Goal: Navigation & Orientation: Find specific page/section

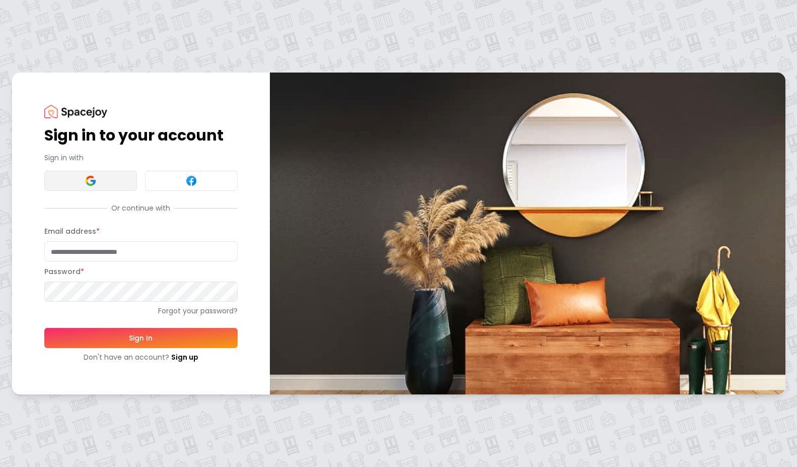
click at [83, 181] on button at bounding box center [90, 181] width 93 height 20
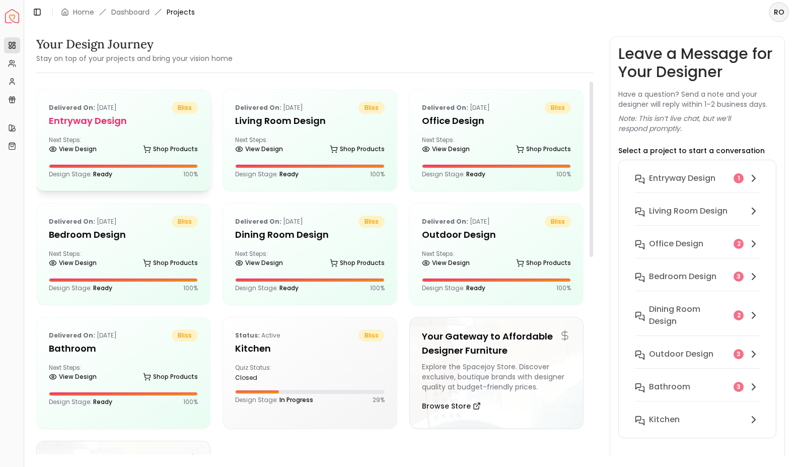
click at [132, 124] on h5 "entryway design" at bounding box center [123, 121] width 149 height 14
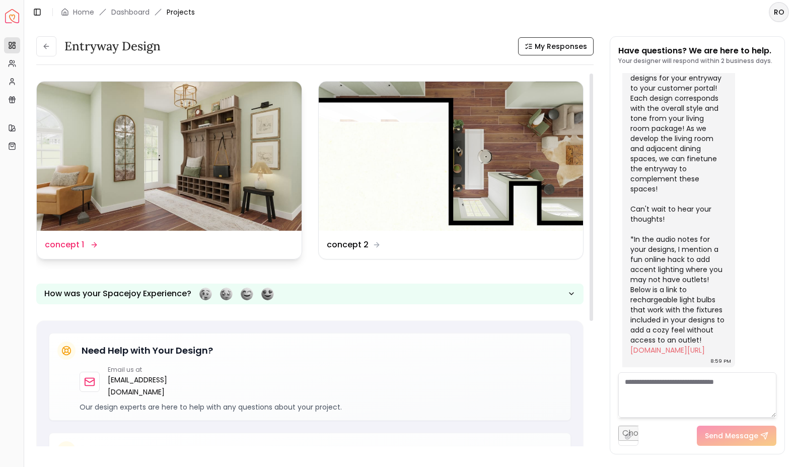
click at [181, 169] on img at bounding box center [169, 156] width 265 height 149
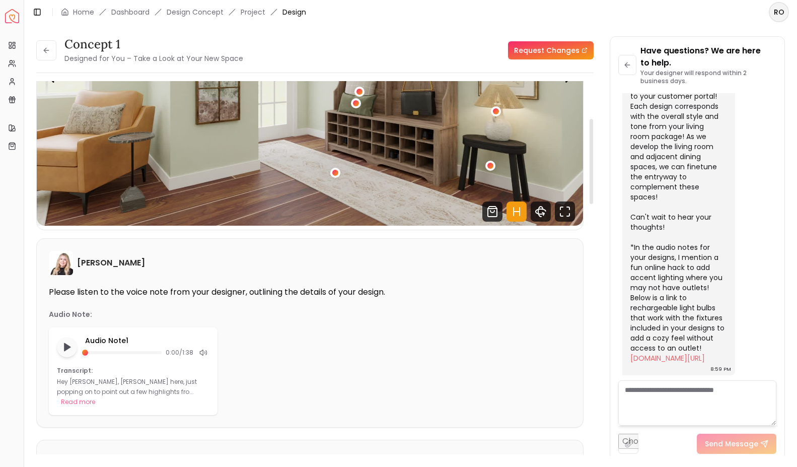
scroll to position [168, 0]
click at [69, 350] on icon "Play audio note" at bounding box center [67, 347] width 10 height 10
click at [66, 349] on rect "Pause audio note" at bounding box center [65, 346] width 2 height 7
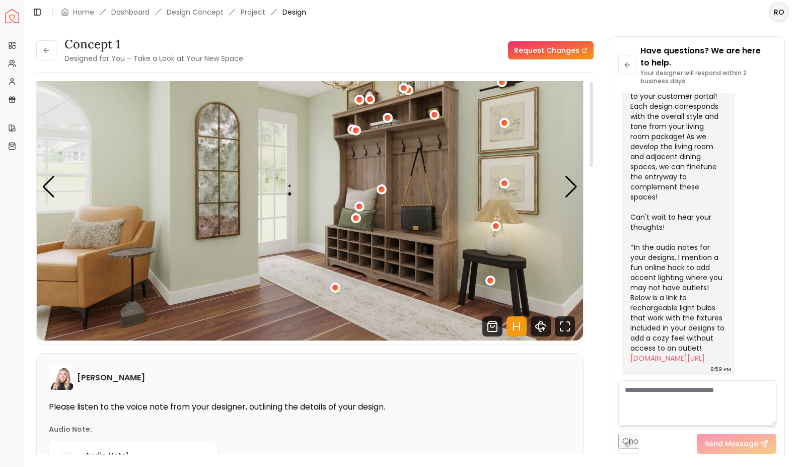
scroll to position [0, 0]
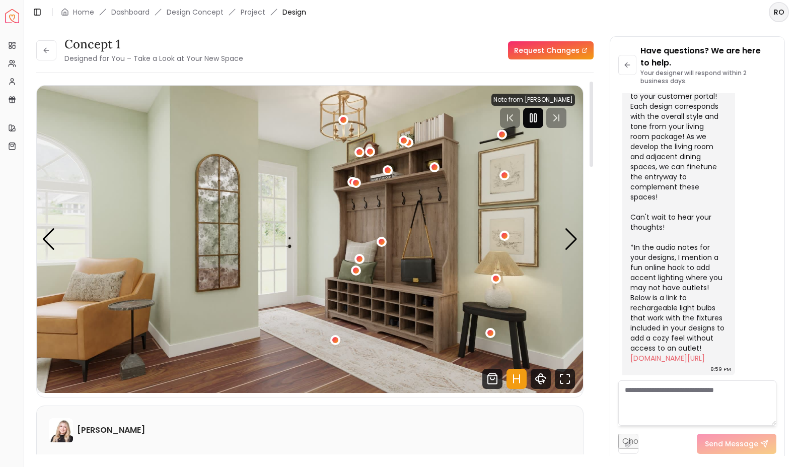
click at [532, 116] on rect "Pause" at bounding box center [531, 118] width 2 height 8
click at [383, 241] on div "1 / 4" at bounding box center [382, 242] width 8 height 8
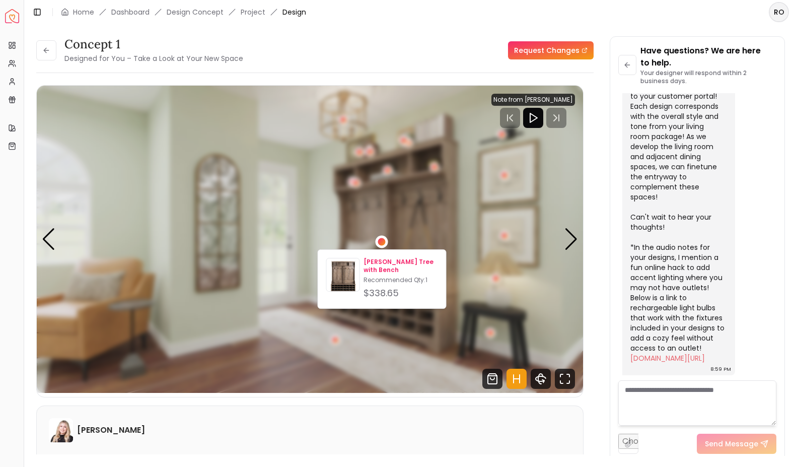
click at [381, 260] on p "[PERSON_NAME] Tree with Bench" at bounding box center [401, 266] width 74 height 16
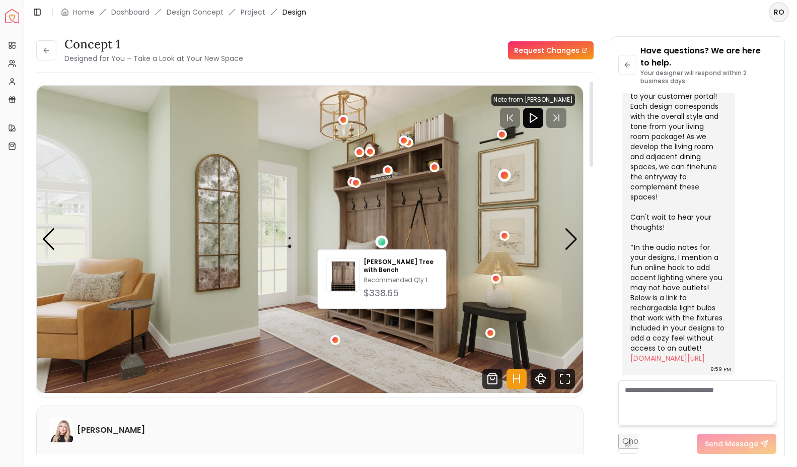
click at [508, 176] on div "1 / 4" at bounding box center [504, 175] width 13 height 13
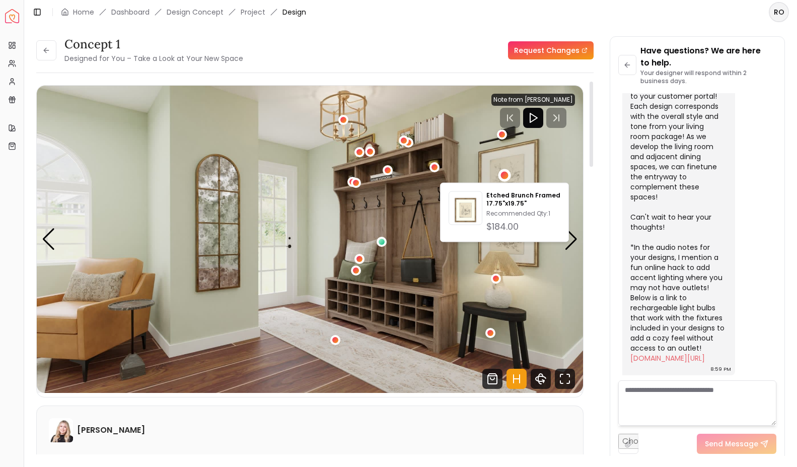
click at [475, 147] on img "1 / 4" at bounding box center [310, 239] width 547 height 307
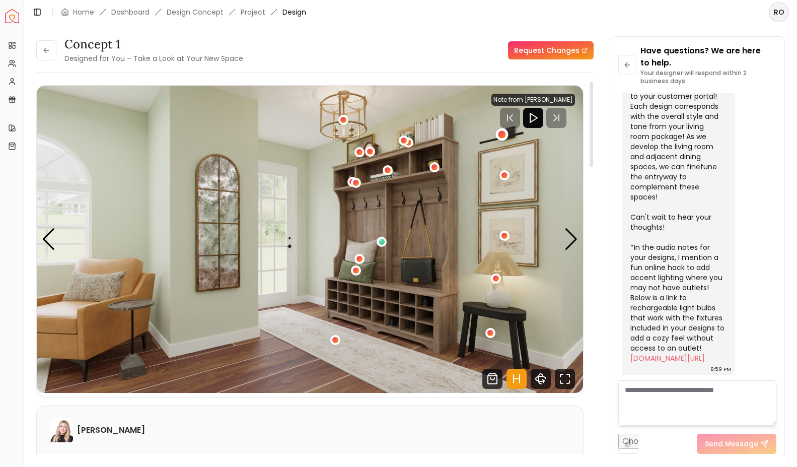
click at [504, 133] on div "1 / 4" at bounding box center [502, 135] width 8 height 8
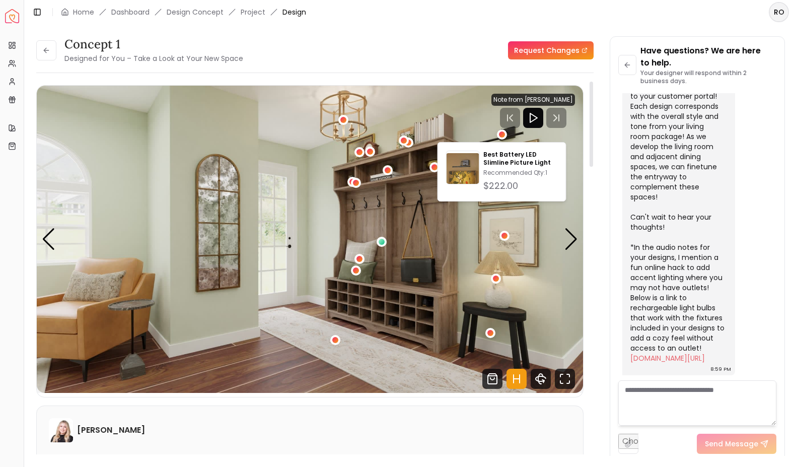
click at [464, 119] on img "1 / 4" at bounding box center [310, 239] width 547 height 307
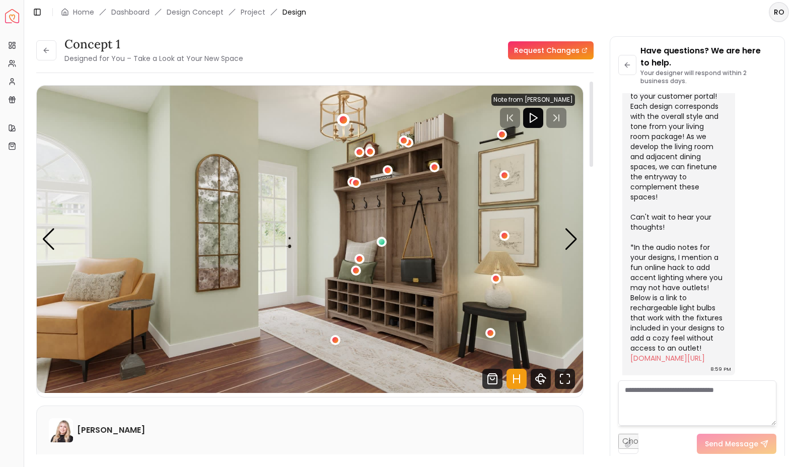
click at [343, 123] on div "1 / 4" at bounding box center [344, 120] width 8 height 8
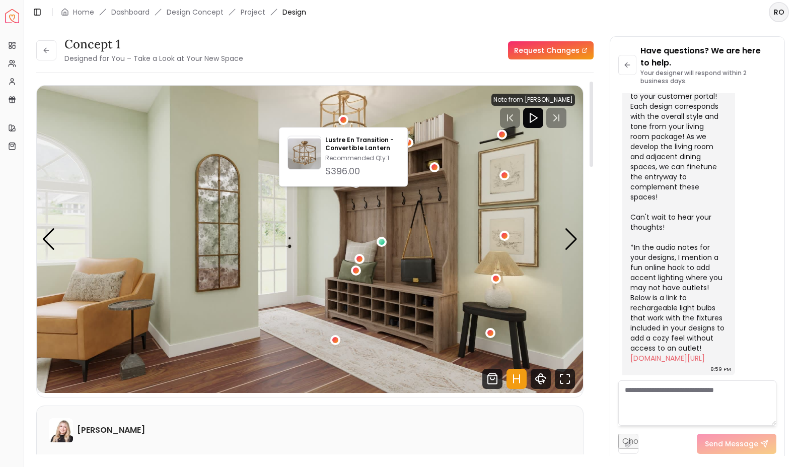
click at [279, 262] on img "1 / 4" at bounding box center [310, 239] width 547 height 307
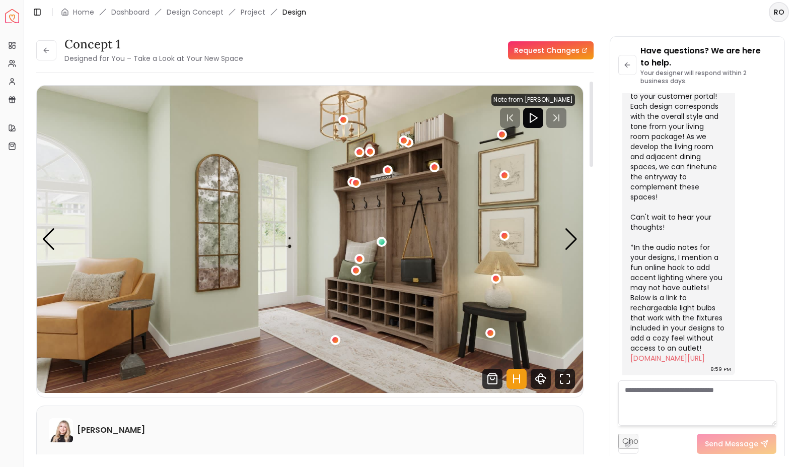
click at [217, 235] on img "1 / 4" at bounding box center [310, 239] width 547 height 307
click at [343, 119] on div "1 / 4" at bounding box center [344, 120] width 8 height 8
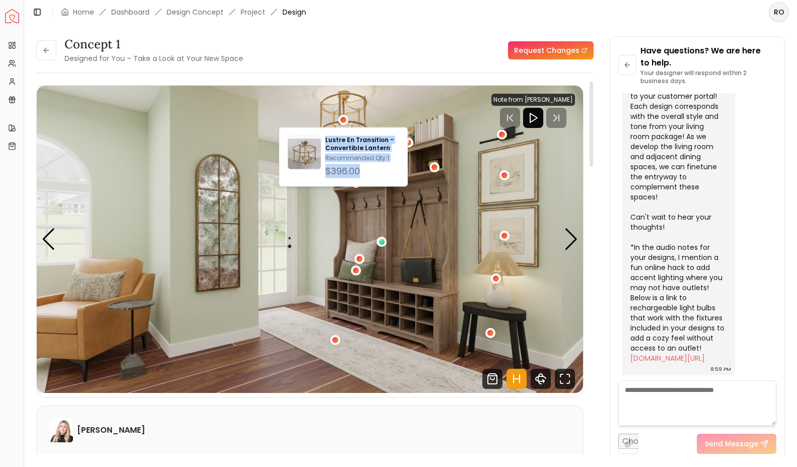
click at [456, 140] on img "1 / 4" at bounding box center [310, 239] width 547 height 307
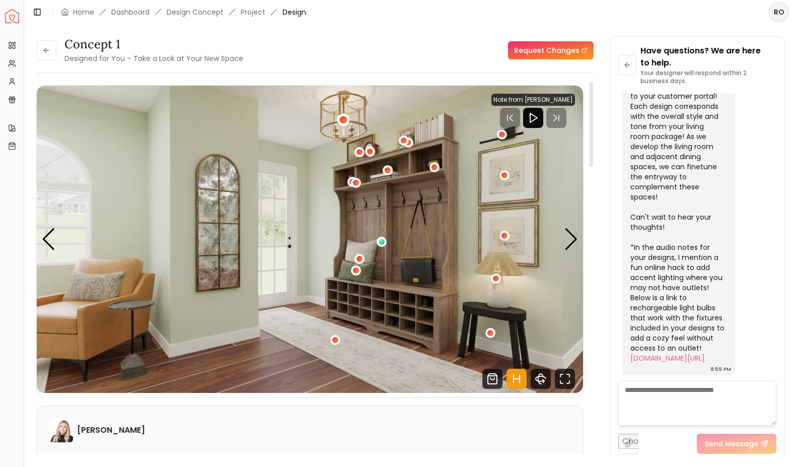
click at [346, 124] on div "1 / 4" at bounding box center [343, 119] width 13 height 13
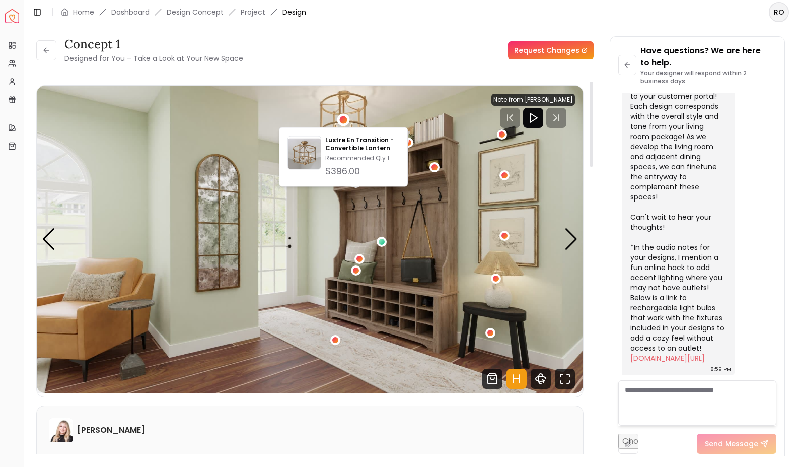
click at [448, 228] on img "1 / 4" at bounding box center [310, 239] width 547 height 307
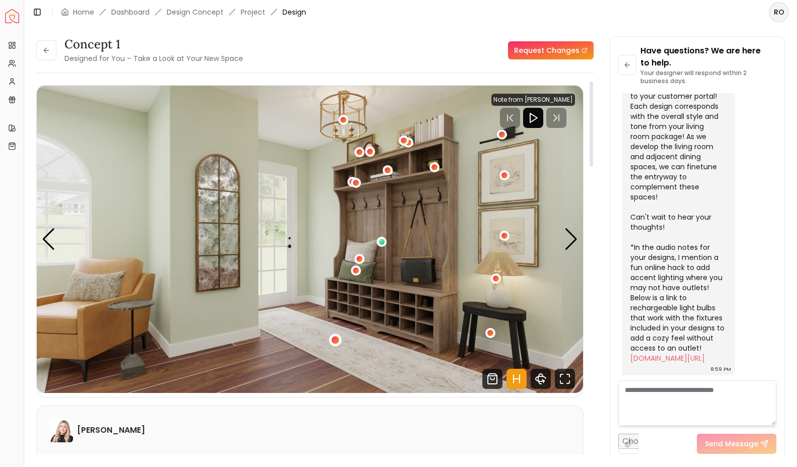
click at [337, 343] on div "1 / 4" at bounding box center [335, 340] width 8 height 8
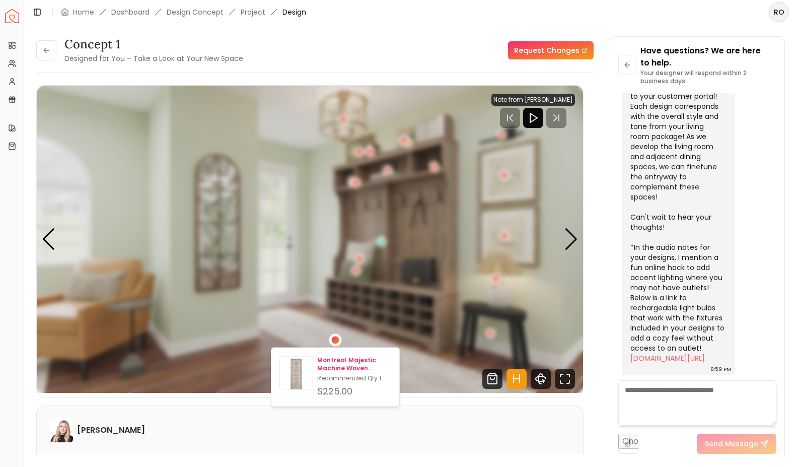
click at [343, 374] on p "Recommended Qty: 1" at bounding box center [354, 378] width 74 height 8
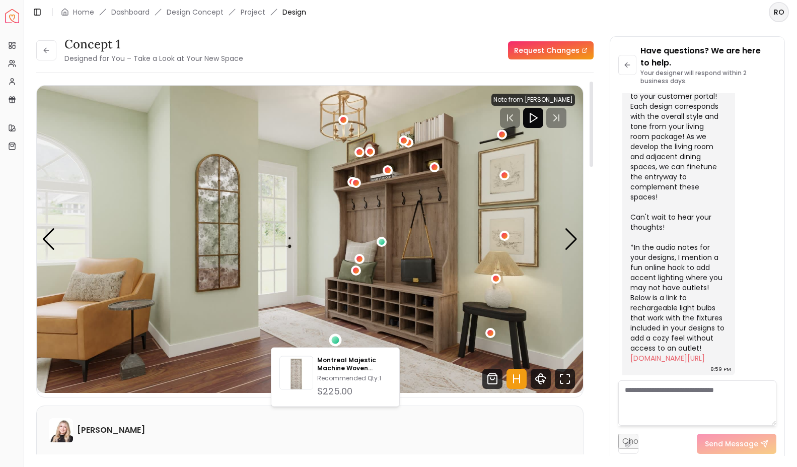
click at [294, 183] on img "1 / 4" at bounding box center [310, 239] width 547 height 307
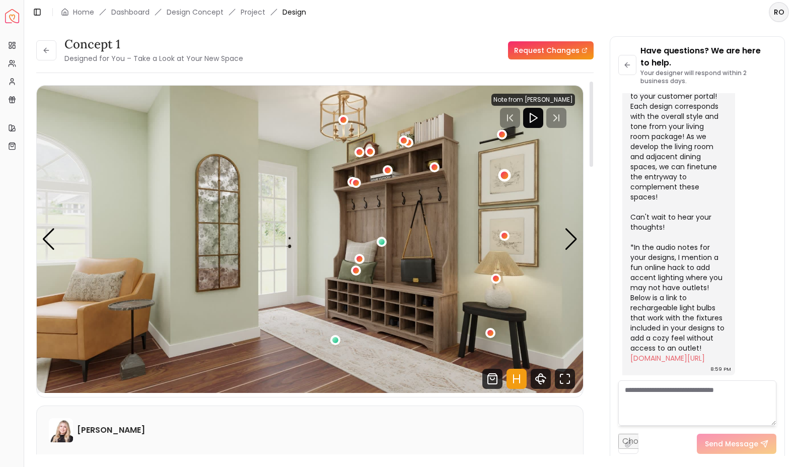
click at [503, 176] on div "1 / 4" at bounding box center [505, 176] width 8 height 8
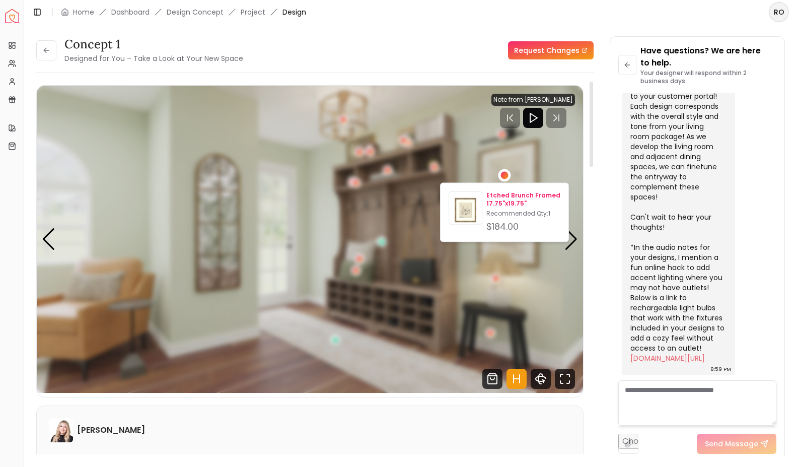
click at [509, 204] on p "Etched Brunch Framed 17.75"x19.75"" at bounding box center [524, 199] width 74 height 16
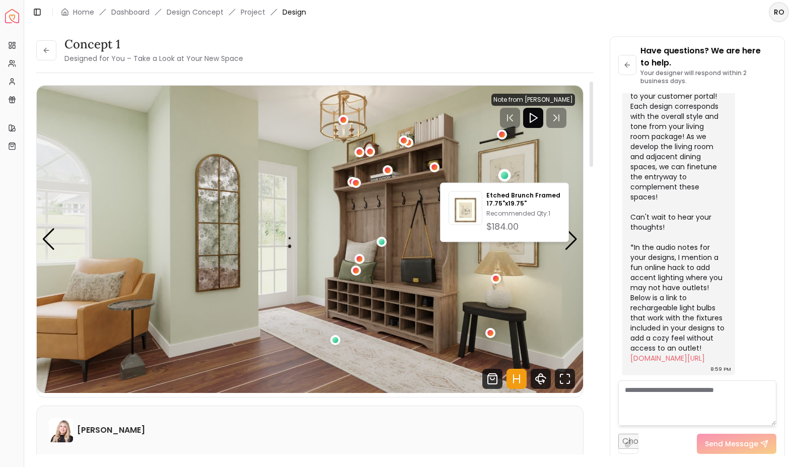
click at [307, 177] on img "1 / 4" at bounding box center [310, 239] width 547 height 307
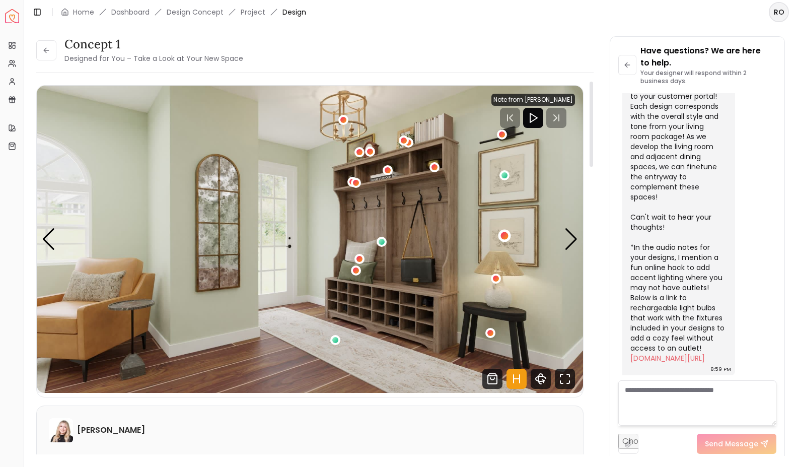
click at [507, 234] on div "1 / 4" at bounding box center [505, 236] width 8 height 8
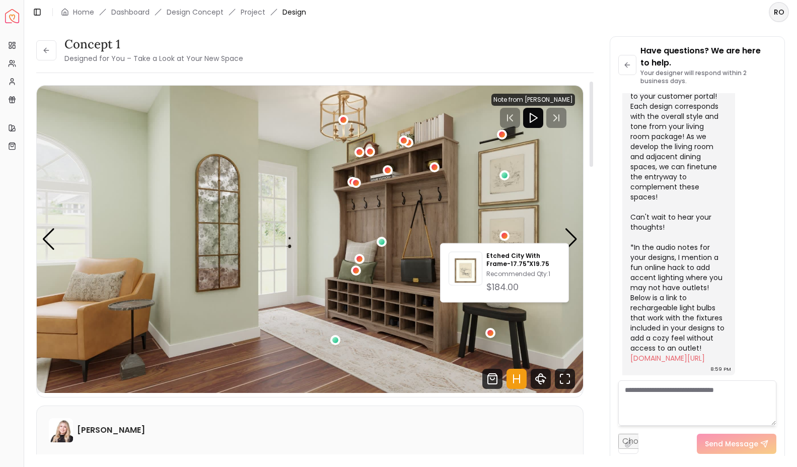
click at [267, 241] on img "1 / 4" at bounding box center [310, 239] width 547 height 307
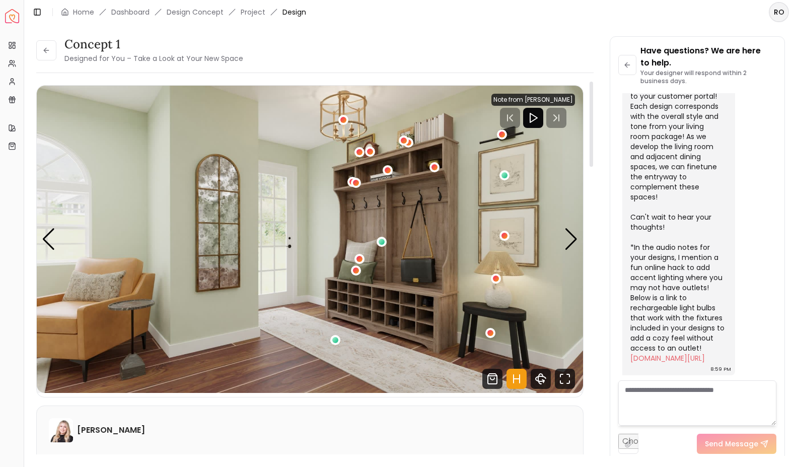
click at [227, 234] on img "1 / 4" at bounding box center [310, 239] width 547 height 307
click at [321, 357] on img "1 / 4" at bounding box center [310, 239] width 547 height 307
click at [380, 299] on img "1 / 4" at bounding box center [310, 239] width 547 height 307
click at [506, 174] on div "1 / 4" at bounding box center [505, 176] width 8 height 8
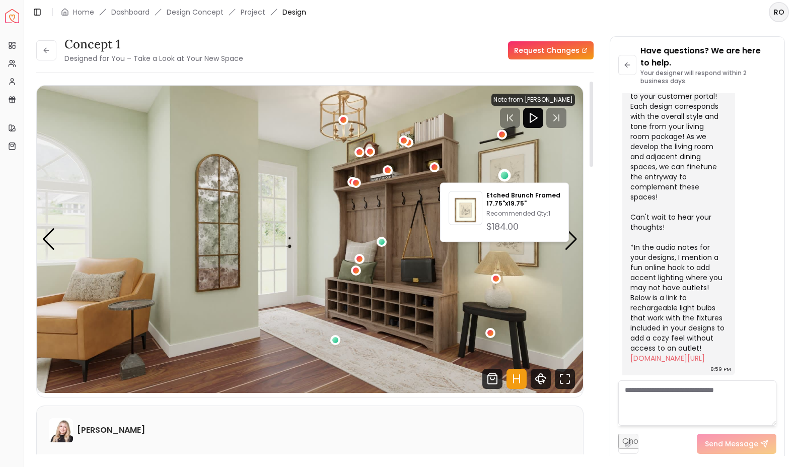
click at [426, 199] on img "1 / 4" at bounding box center [310, 239] width 547 height 307
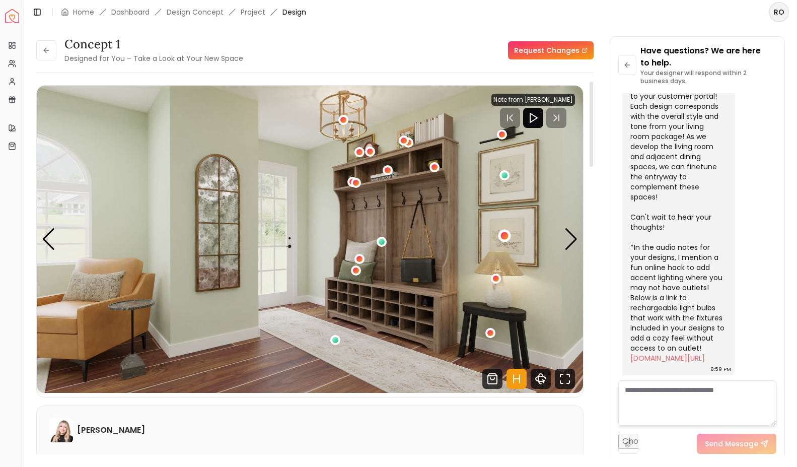
click at [504, 238] on div "1 / 4" at bounding box center [505, 236] width 8 height 8
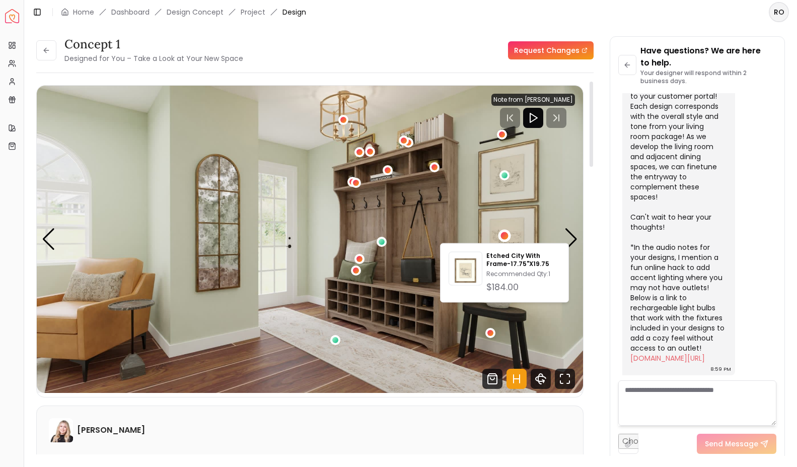
click at [450, 212] on img "1 / 4" at bounding box center [310, 239] width 547 height 307
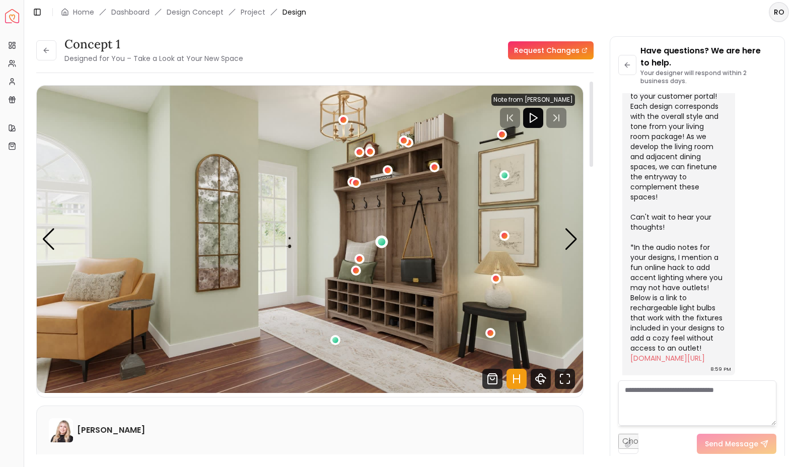
click at [382, 242] on div "1 / 4" at bounding box center [382, 242] width 8 height 8
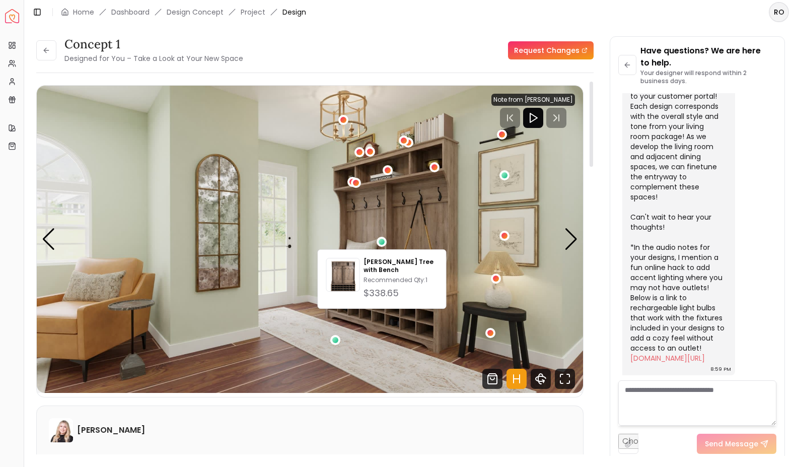
click at [421, 196] on img "1 / 4" at bounding box center [310, 239] width 547 height 307
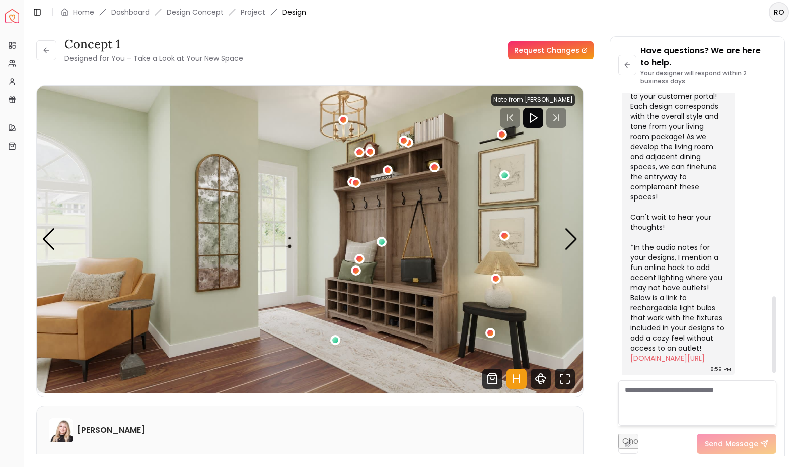
scroll to position [783, 0]
click at [372, 152] on div "1 / 4" at bounding box center [370, 152] width 8 height 8
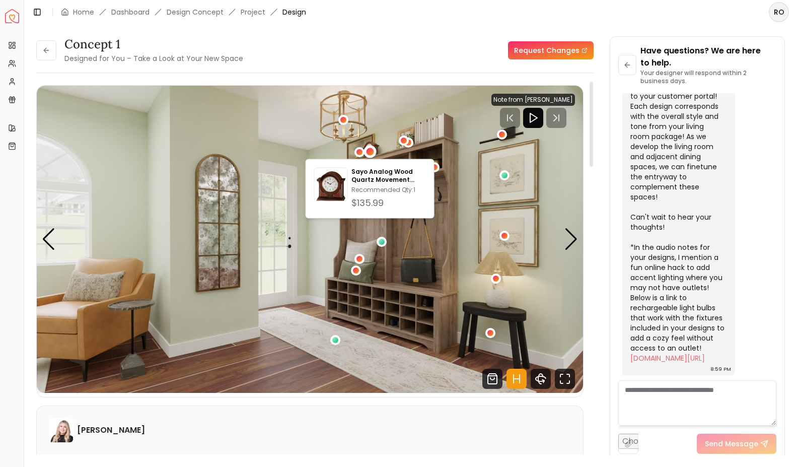
click at [310, 269] on img "1 / 4" at bounding box center [310, 239] width 547 height 307
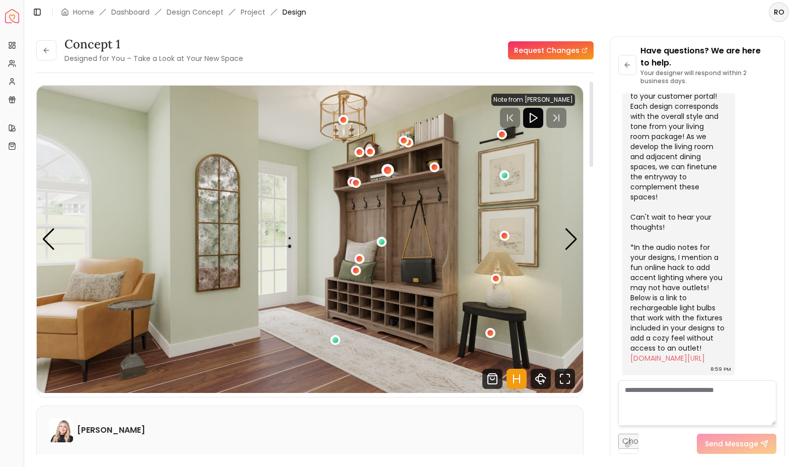
click at [386, 167] on div "1 / 4" at bounding box center [388, 170] width 8 height 8
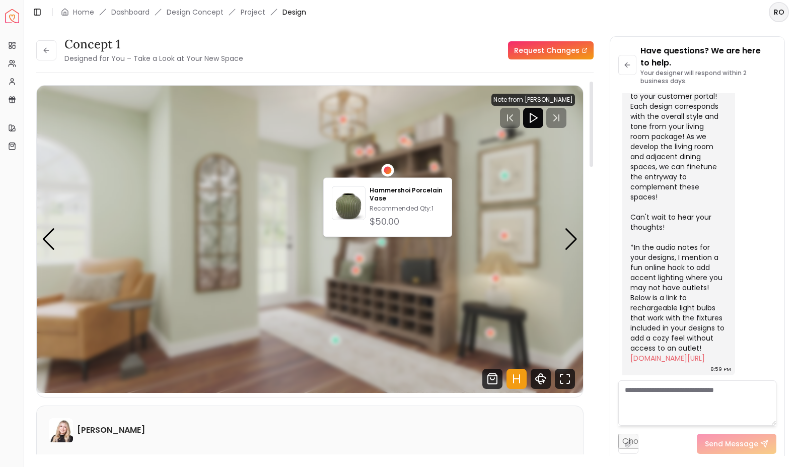
click at [362, 180] on div "Hammershoi Porcelain Vase Recommended Qty: 1 $50.00" at bounding box center [387, 207] width 129 height 59
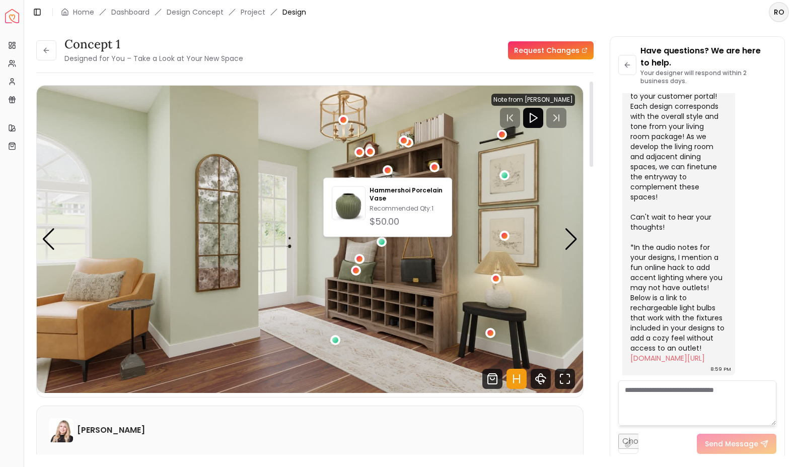
click at [351, 161] on img "1 / 4" at bounding box center [310, 239] width 547 height 307
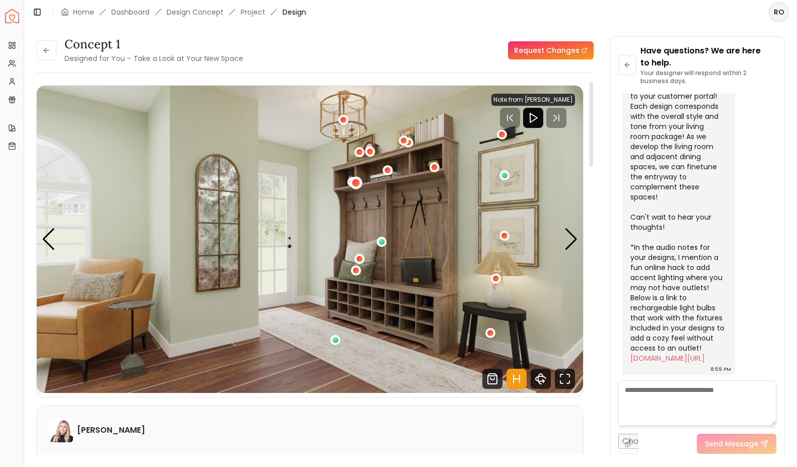
click at [356, 182] on div "1 / 4" at bounding box center [357, 183] width 8 height 8
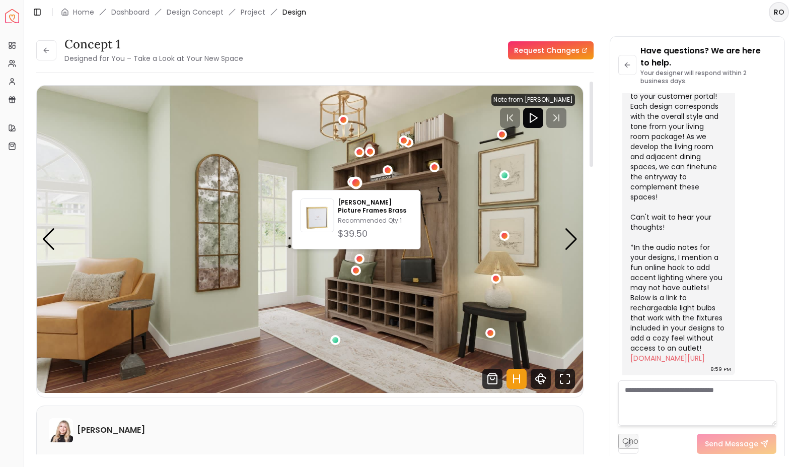
click at [340, 169] on img "1 / 4" at bounding box center [310, 239] width 547 height 307
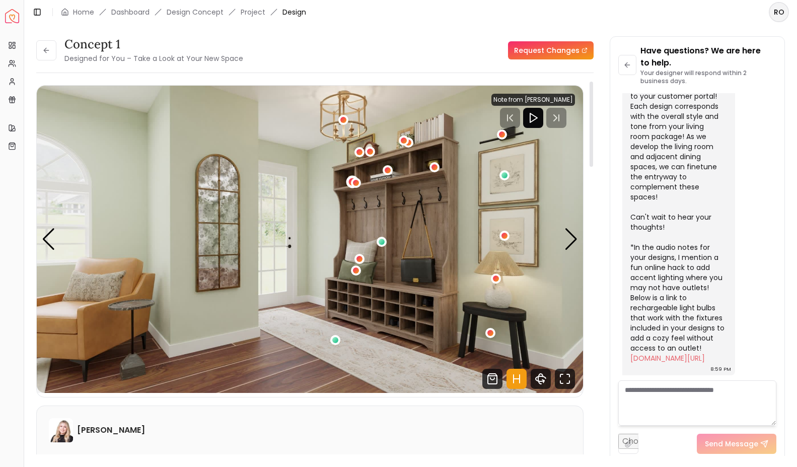
click at [351, 182] on div "1 / 4" at bounding box center [353, 182] width 8 height 8
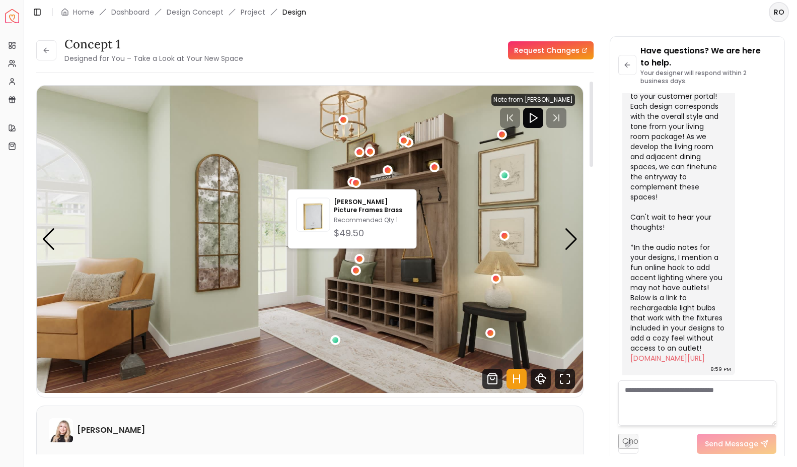
click at [328, 163] on img "1 / 4" at bounding box center [310, 239] width 547 height 307
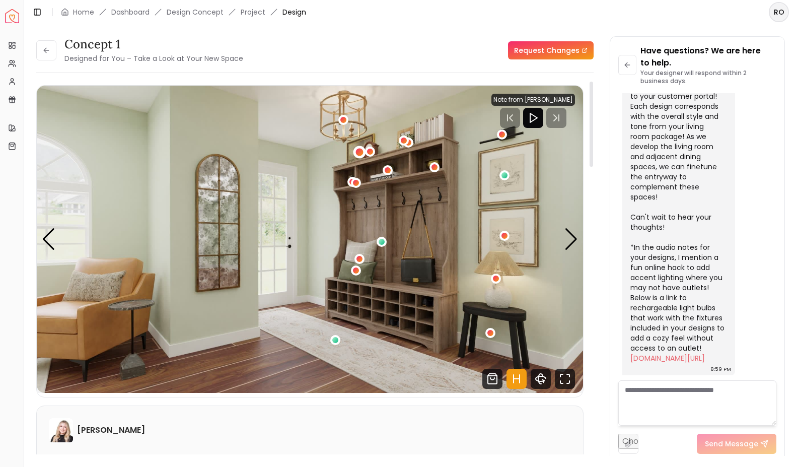
click at [361, 154] on div "1 / 4" at bounding box center [360, 152] width 8 height 8
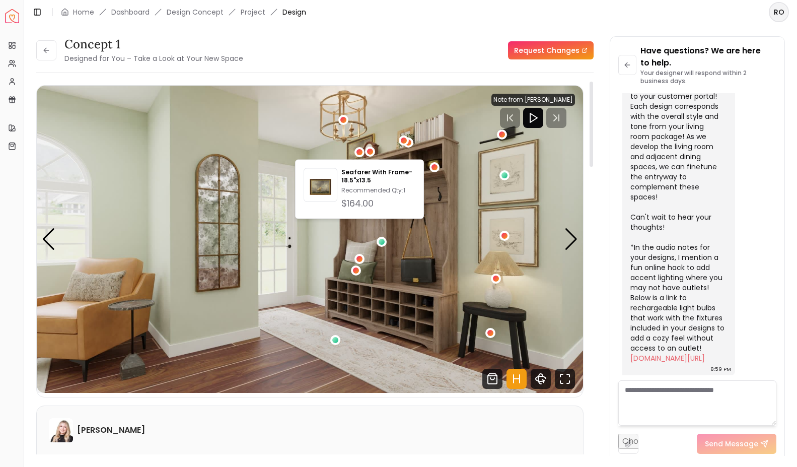
click at [409, 114] on img "1 / 4" at bounding box center [310, 239] width 547 height 307
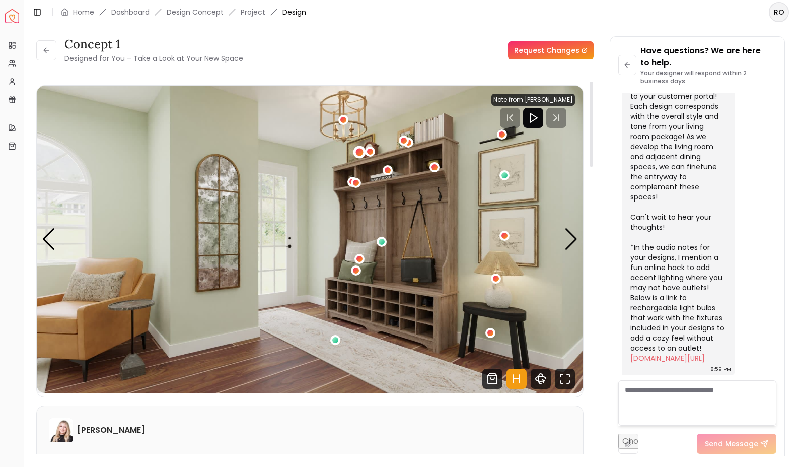
click at [356, 151] on div "1 / 4" at bounding box center [360, 152] width 8 height 8
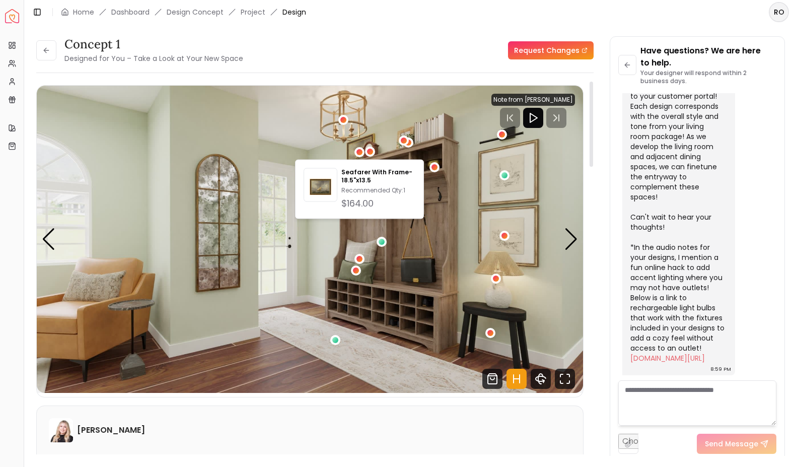
click at [399, 132] on img "1 / 4" at bounding box center [310, 239] width 547 height 307
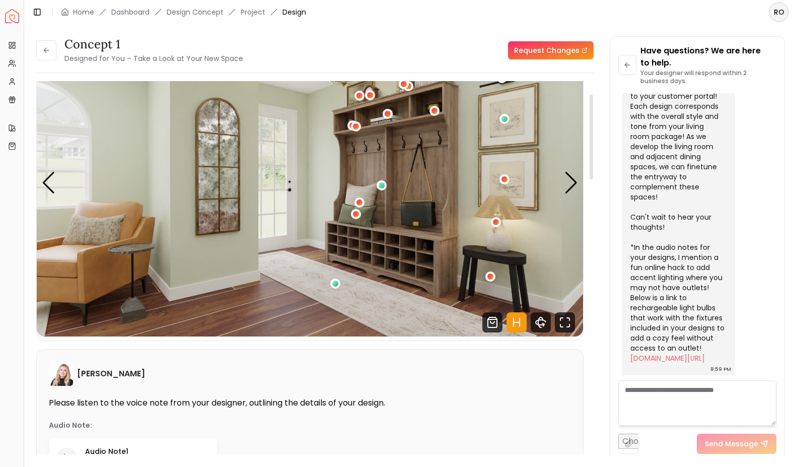
scroll to position [0, 0]
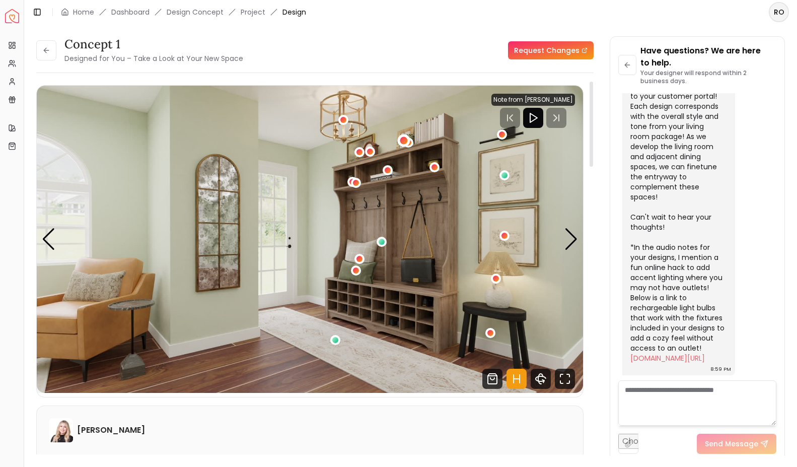
click at [403, 138] on div "1 / 4" at bounding box center [404, 141] width 8 height 8
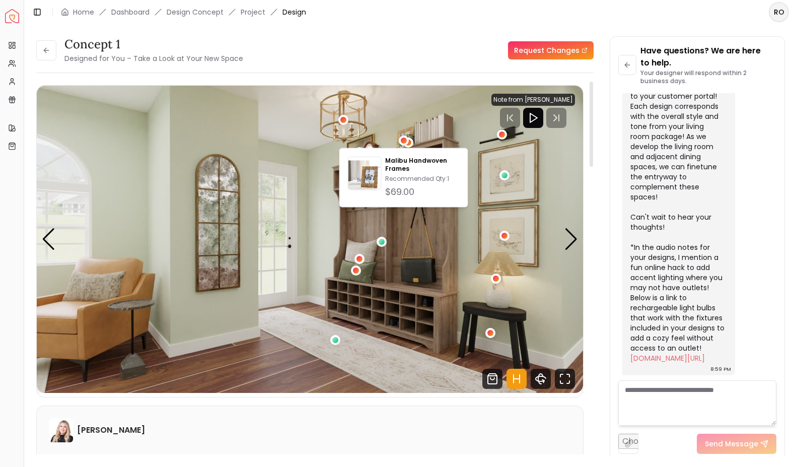
click at [438, 120] on img "1 / 4" at bounding box center [310, 239] width 547 height 307
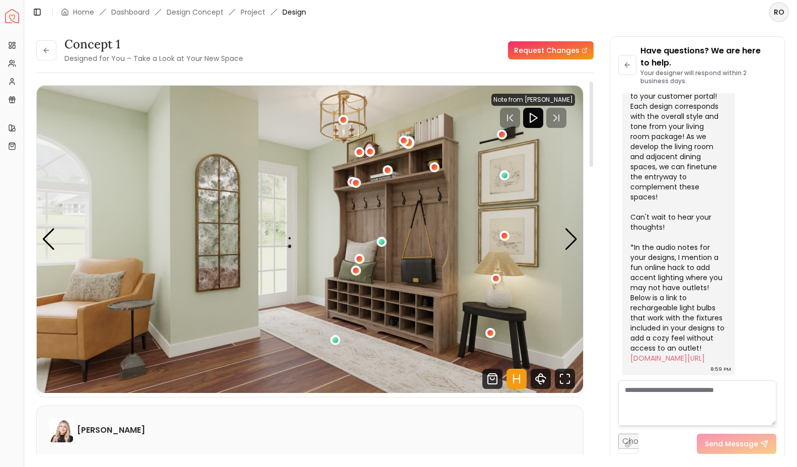
click at [413, 143] on div "1 / 4" at bounding box center [409, 142] width 13 height 13
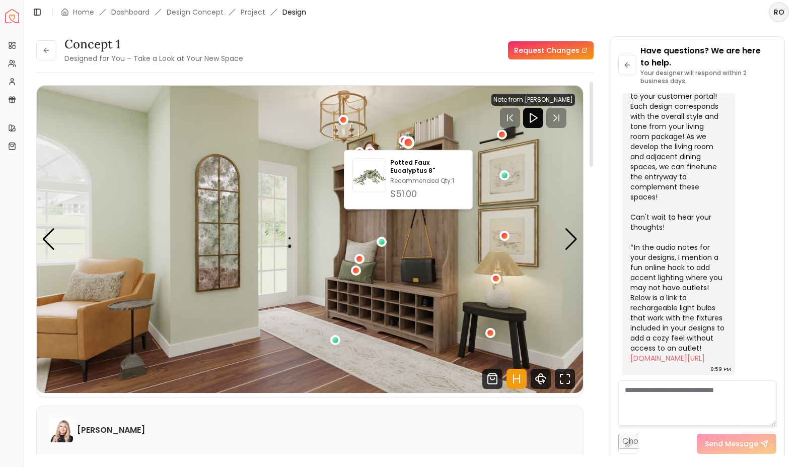
click at [437, 119] on img "1 / 4" at bounding box center [310, 239] width 547 height 307
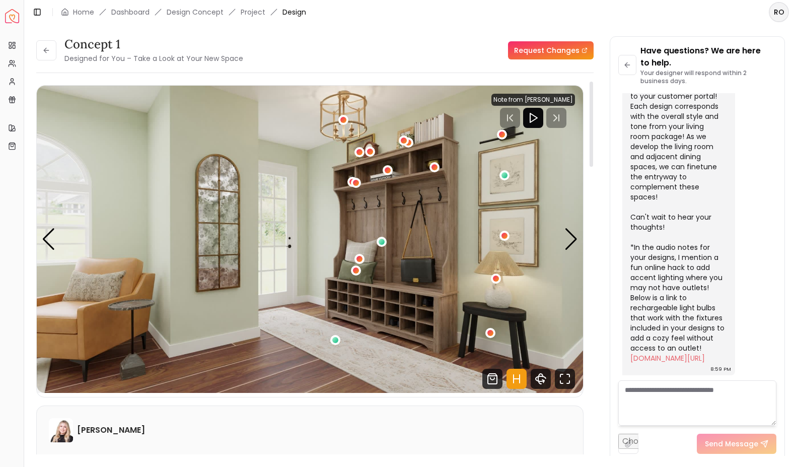
click at [562, 237] on img "1 / 4" at bounding box center [310, 239] width 547 height 307
click at [575, 241] on div "Next slide" at bounding box center [572, 239] width 14 height 22
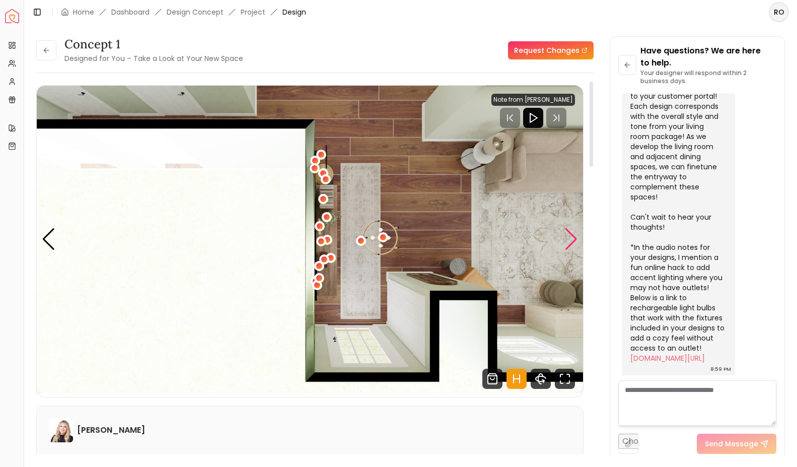
click at [575, 241] on div "Next slide" at bounding box center [572, 239] width 14 height 22
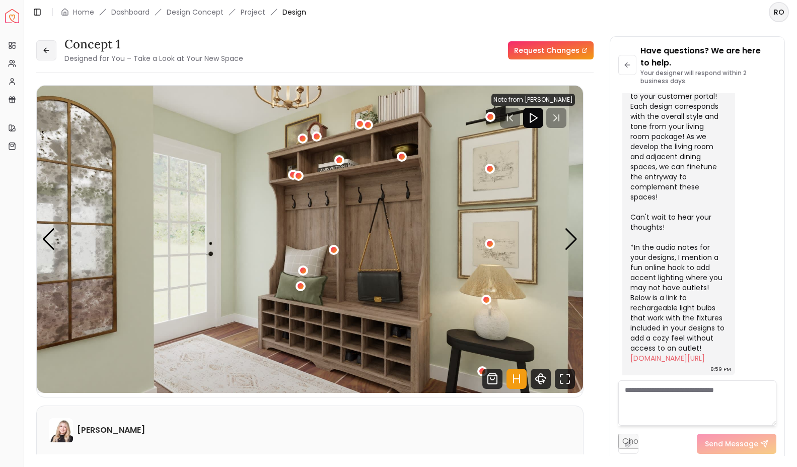
click at [53, 58] on button at bounding box center [46, 50] width 20 height 20
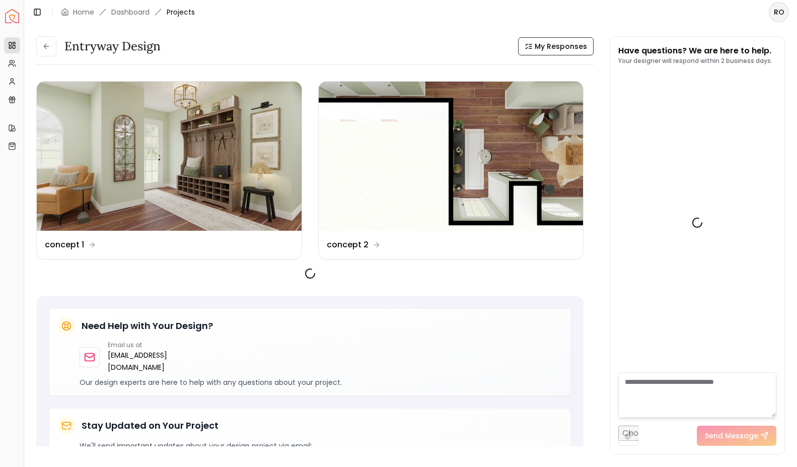
scroll to position [771, 0]
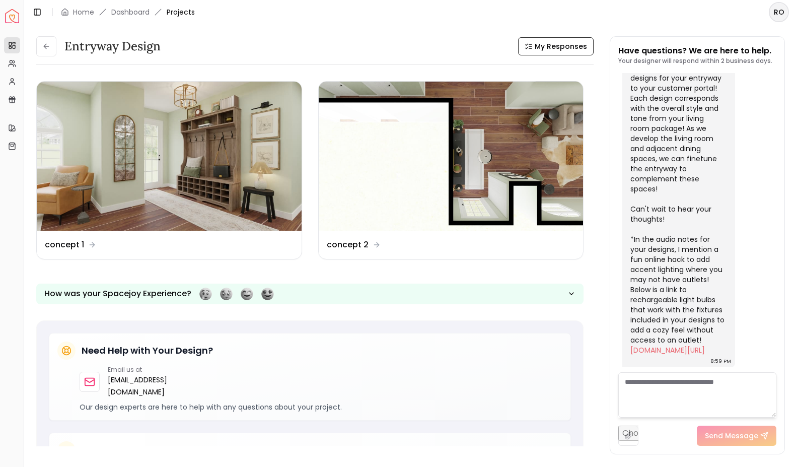
click at [138, 0] on header "Toggle Sidebar Home Dashboard Projects RO" at bounding box center [410, 12] width 773 height 24
click at [137, 11] on link "Dashboard" at bounding box center [130, 12] width 38 height 10
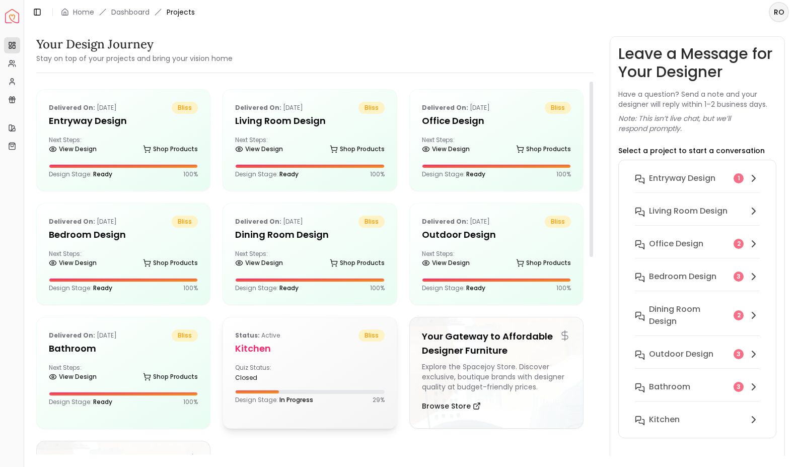
click at [282, 353] on h5 "Kitchen" at bounding box center [309, 349] width 149 height 14
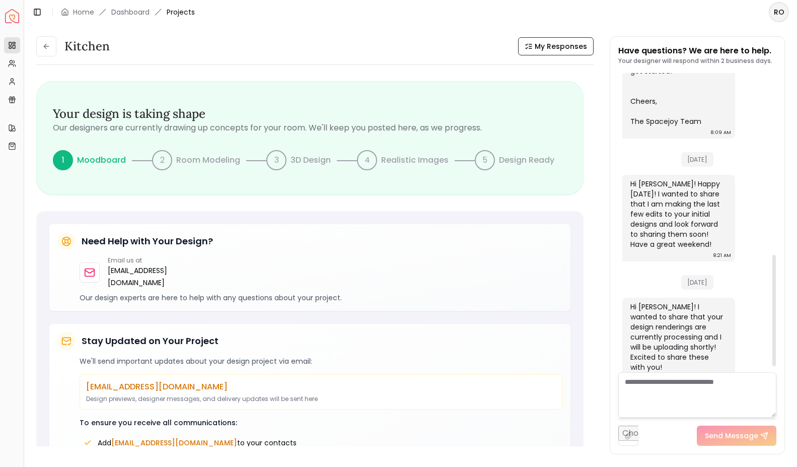
scroll to position [501, 0]
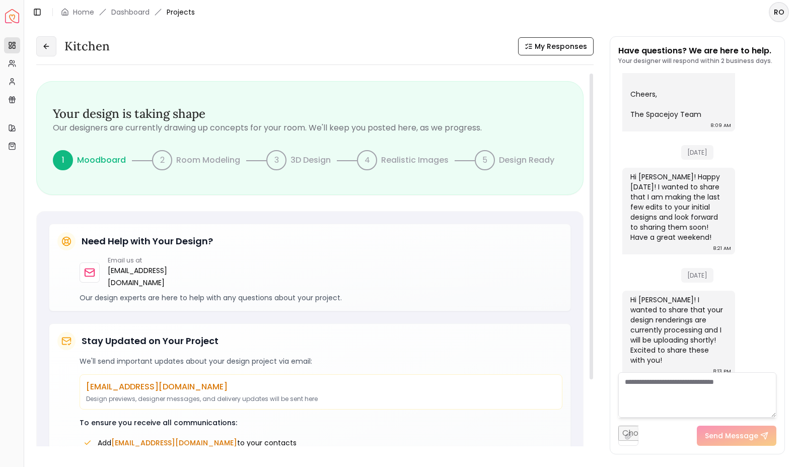
click at [52, 41] on button at bounding box center [46, 46] width 20 height 20
